Goal: Information Seeking & Learning: Get advice/opinions

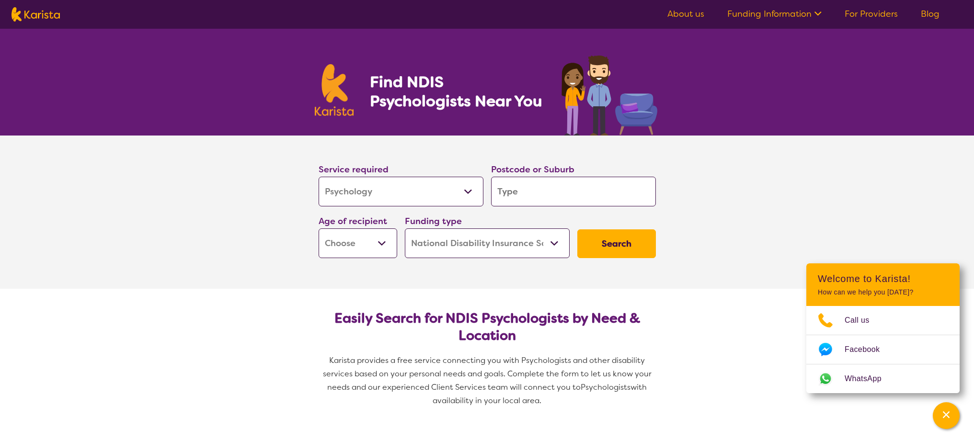
select select "Psychology"
select select "NDIS"
select select "Psychology"
select select "NDIS"
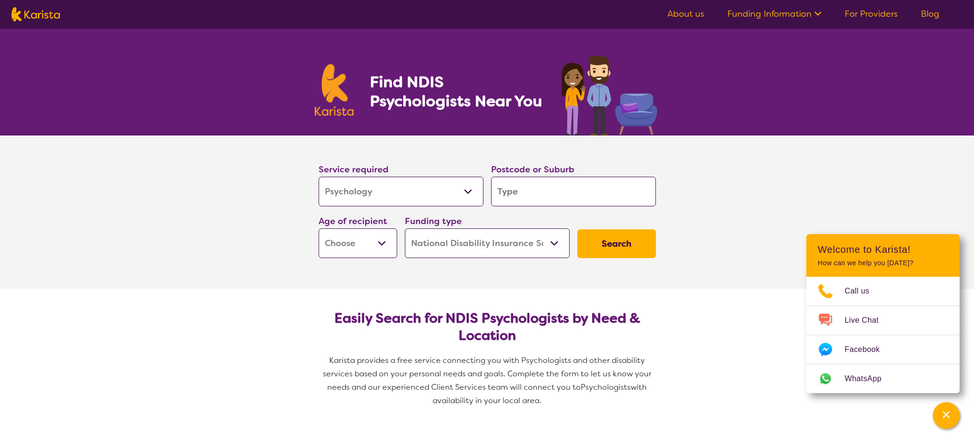
click at [363, 248] on select "Early Childhood - 0 to 9 Child - 10 to 11 Adolescent - 12 to 17 Adult - 18 to 6…" at bounding box center [358, 244] width 79 height 30
select select "AS"
click at [319, 229] on select "Early Childhood - 0 to 9 Child - 10 to 11 Adolescent - 12 to 17 Adult - 18 to 6…" at bounding box center [358, 244] width 79 height 30
select select "AS"
click at [451, 193] on select "Allied Health Assistant Assessment ([MEDICAL_DATA] or [MEDICAL_DATA]) Behaviour…" at bounding box center [401, 192] width 165 height 30
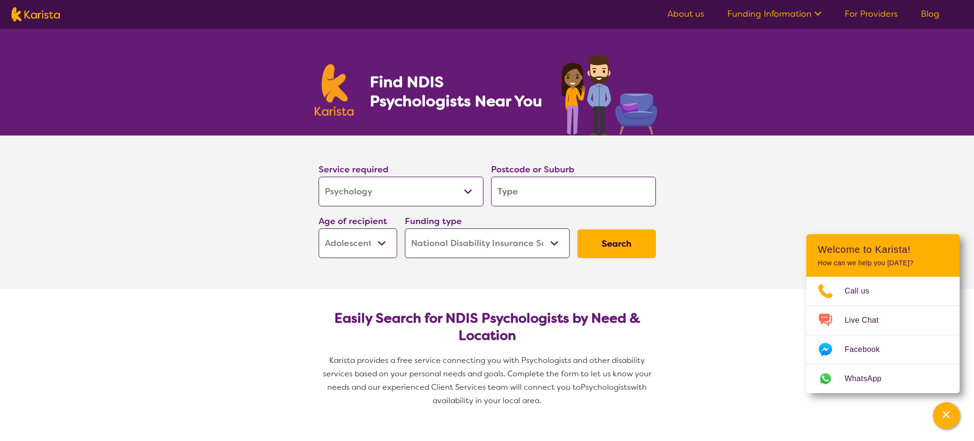
click at [319, 177] on select "Allied Health Assistant Assessment ([MEDICAL_DATA] or [MEDICAL_DATA]) Behaviour…" at bounding box center [401, 192] width 165 height 30
click at [543, 192] on input "search" at bounding box center [573, 192] width 165 height 30
click at [678, 202] on section "Service required Allied Health Assistant Assessment ([MEDICAL_DATA] or [MEDICAL…" at bounding box center [487, 212] width 383 height 153
click at [557, 237] on select "Home Care Package (HCP) National Disability Insurance Scheme (NDIS) I don't know" at bounding box center [487, 244] width 165 height 30
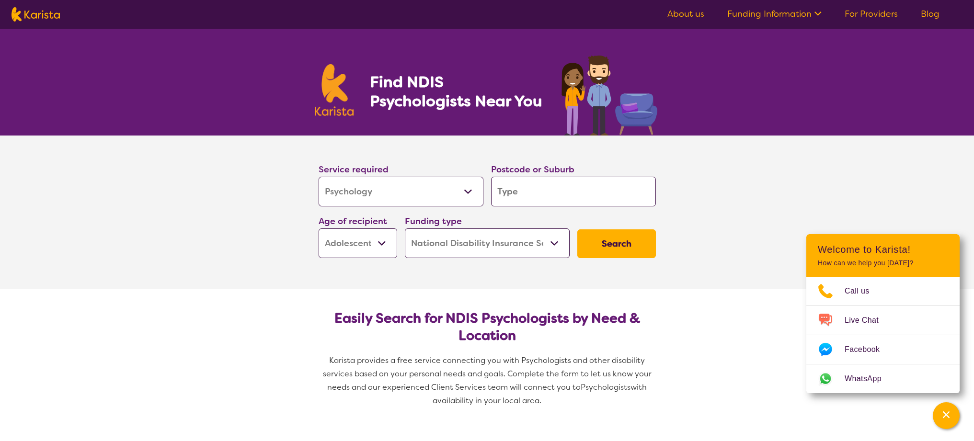
click at [405, 229] on select "Home Care Package (HCP) National Disability Insurance Scheme (NDIS) I don't know" at bounding box center [487, 244] width 165 height 30
click at [553, 191] on input "search" at bounding box center [573, 192] width 165 height 30
type input "2"
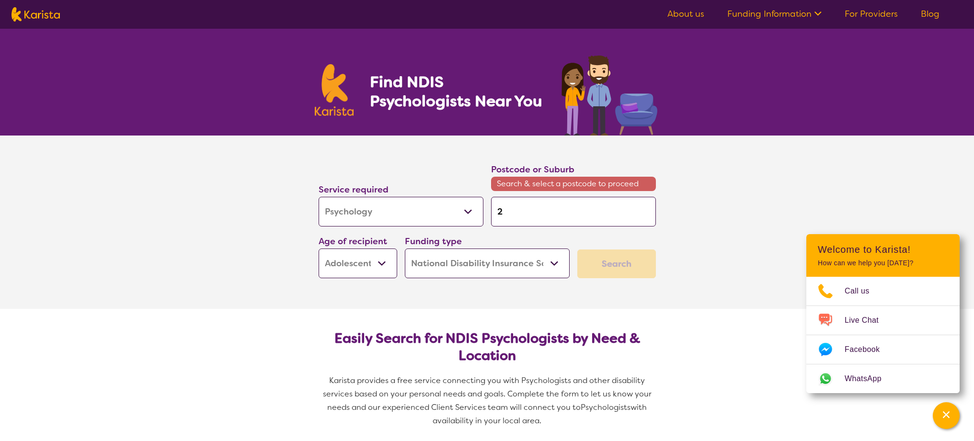
type input "25"
type input "257"
type input "2573"
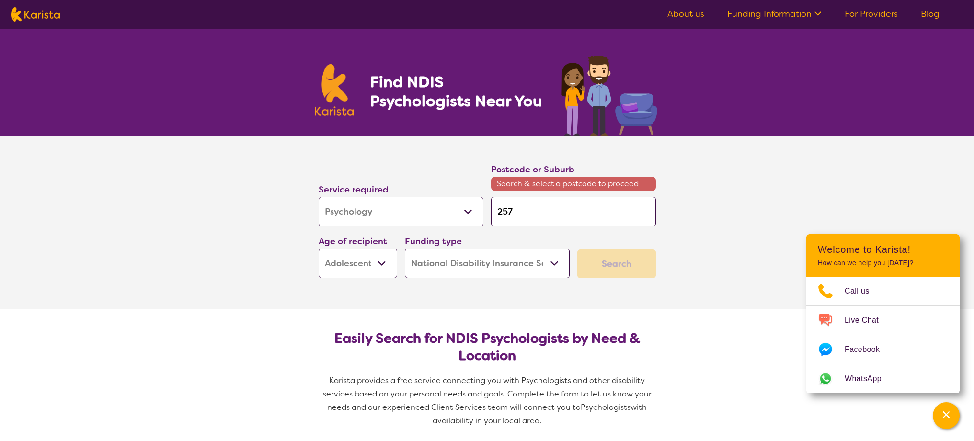
type input "2573"
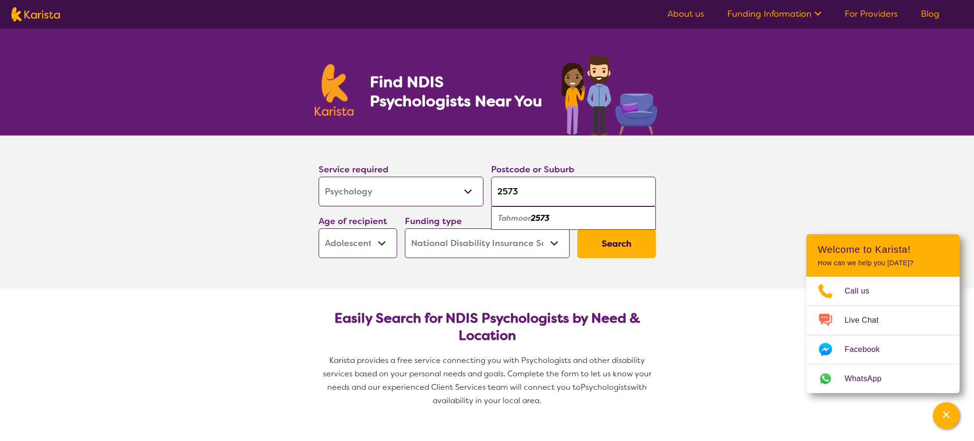
type input "2573"
click at [575, 216] on div "Tahmoor 2573" at bounding box center [573, 218] width 155 height 18
click at [601, 237] on button "Search" at bounding box center [617, 244] width 79 height 29
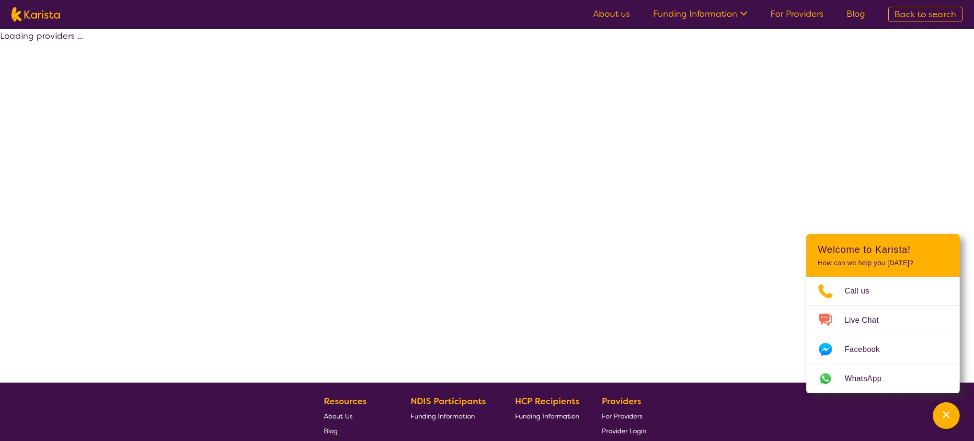
select select "by_score"
